Goal: Task Accomplishment & Management: Manage account settings

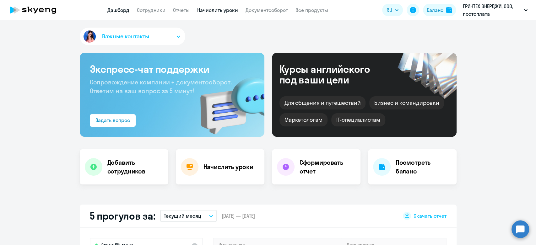
click at [201, 13] on link "Начислить уроки" at bounding box center [217, 10] width 41 height 6
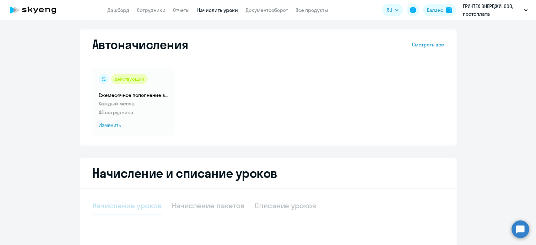
select select "10"
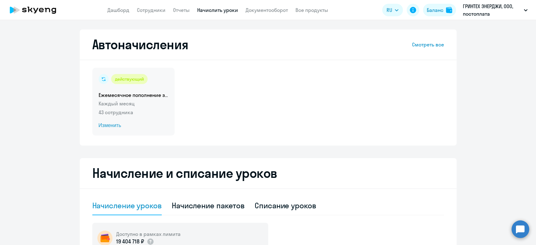
click at [154, 109] on p "43 сотрудника" at bounding box center [134, 113] width 70 height 8
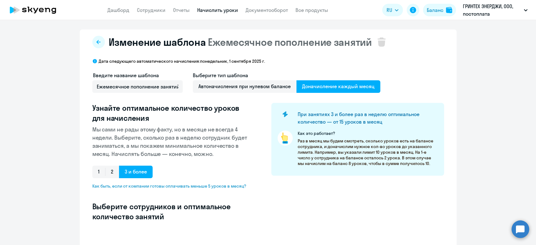
select select "10"
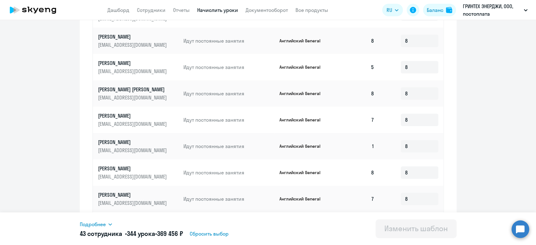
scroll to position [338, 0]
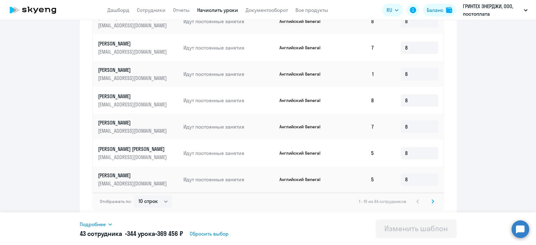
click at [432, 202] on icon at bounding box center [433, 201] width 2 height 3
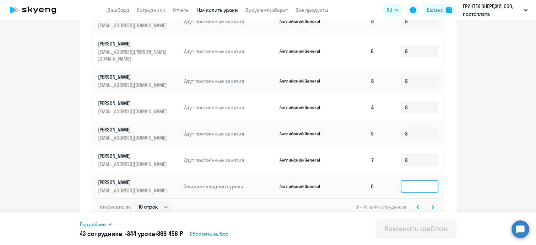
click at [421, 180] on input at bounding box center [420, 186] width 38 height 13
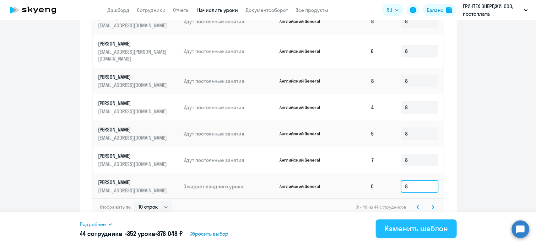
type input "8"
click at [410, 235] on button "Изменить шаблон" at bounding box center [415, 228] width 81 height 19
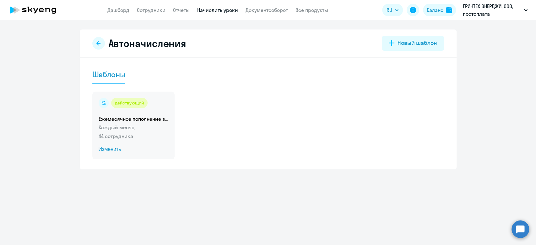
click at [151, 129] on p "Каждый месяц" at bounding box center [134, 128] width 70 height 8
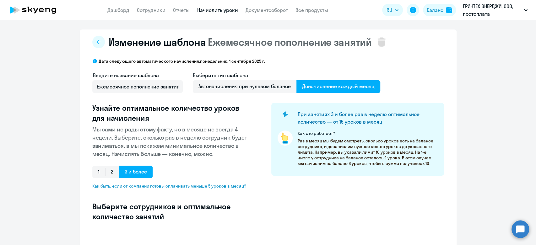
select select "10"
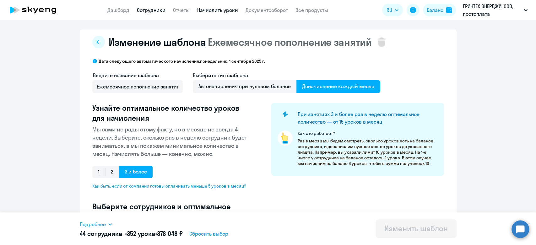
click at [159, 11] on link "Сотрудники" at bounding box center [151, 10] width 29 height 6
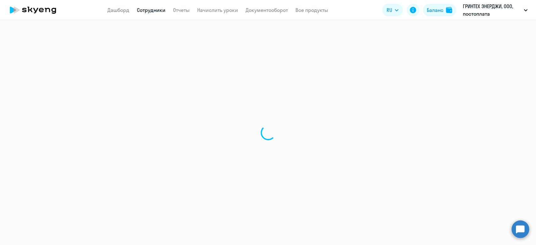
select select "30"
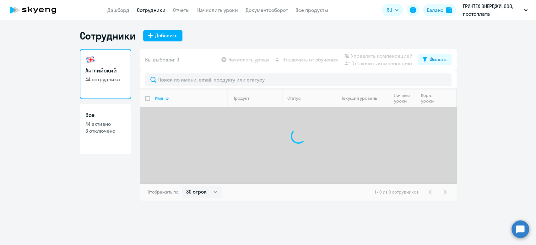
click at [191, 8] on nav "Дашборд Сотрудники Отчеты Начислить уроки Документооборот Все продукты" at bounding box center [217, 10] width 221 height 8
click at [213, 9] on link "Начислить уроки" at bounding box center [217, 10] width 41 height 6
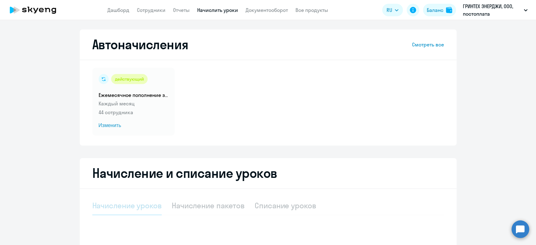
select select "10"
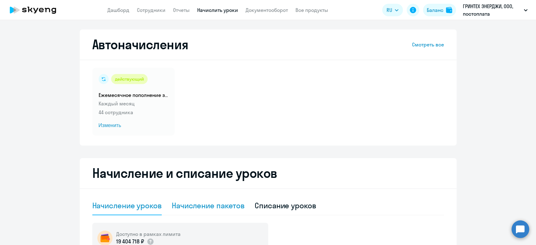
click at [224, 207] on div "Начисление пакетов" at bounding box center [208, 206] width 73 height 10
select select "10"
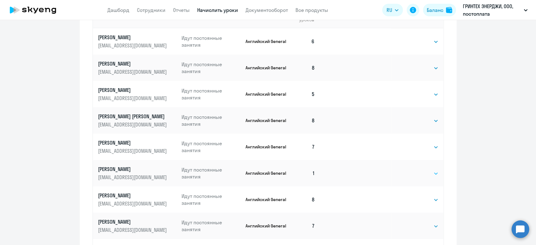
scroll to position [174, 0]
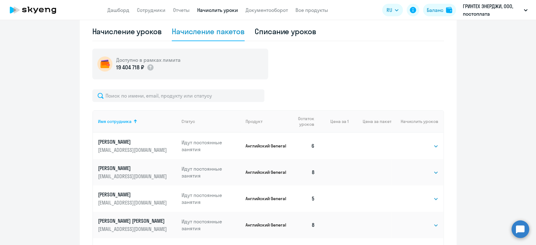
click at [374, 123] on th "Цена за пакет" at bounding box center [369, 121] width 43 height 23
click at [340, 125] on th "Цена за 1" at bounding box center [334, 121] width 29 height 23
click at [307, 118] on span "Остаток уроков" at bounding box center [303, 121] width 21 height 11
click at [413, 147] on select "Выбрать 4 8 16 32 64 96 128" at bounding box center [426, 147] width 26 height 8
select select "8"
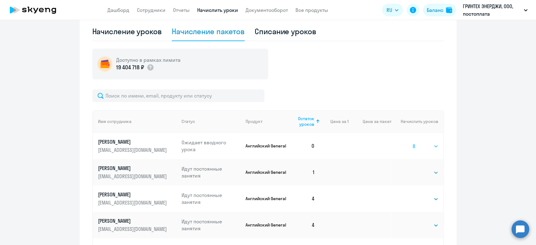
click at [413, 143] on select "Выбрать 4 8 16 32 64 96 128" at bounding box center [426, 147] width 26 height 8
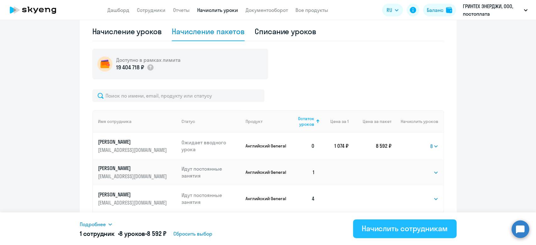
click at [384, 230] on div "Начислить сотрудникам" at bounding box center [405, 229] width 86 height 10
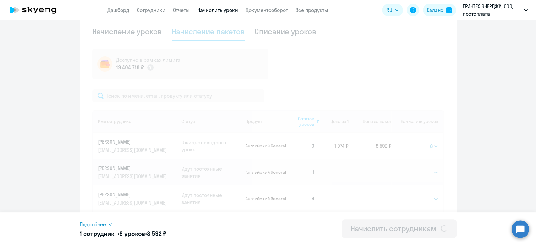
select select
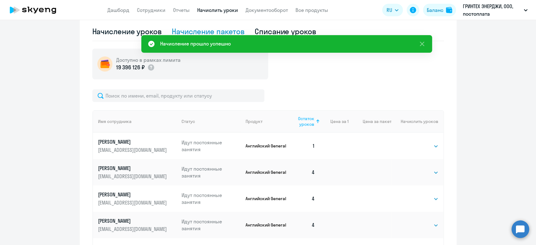
click at [297, 122] on span "Остаток уроков" at bounding box center [303, 121] width 21 height 11
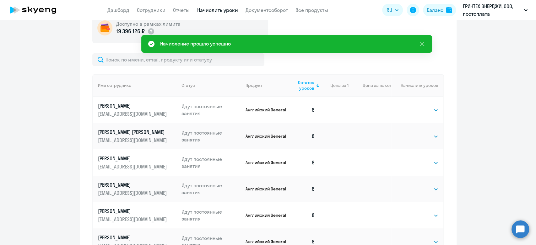
scroll to position [139, 0]
